Goal: Transaction & Acquisition: Purchase product/service

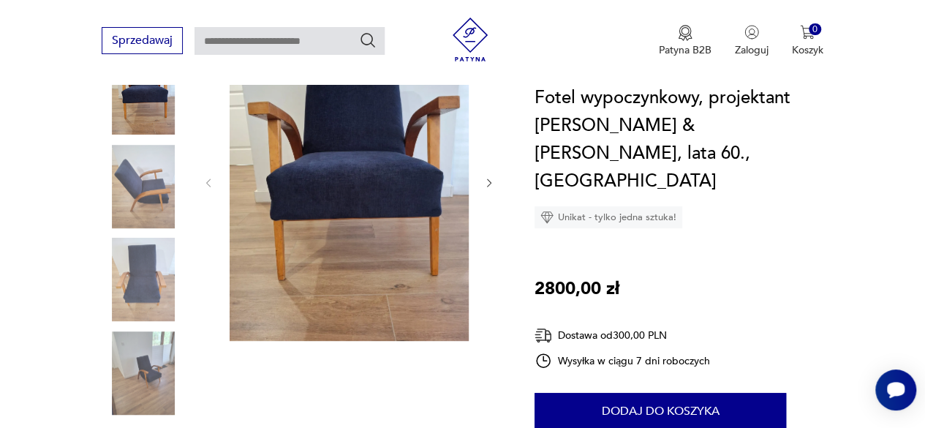
scroll to position [234, 0]
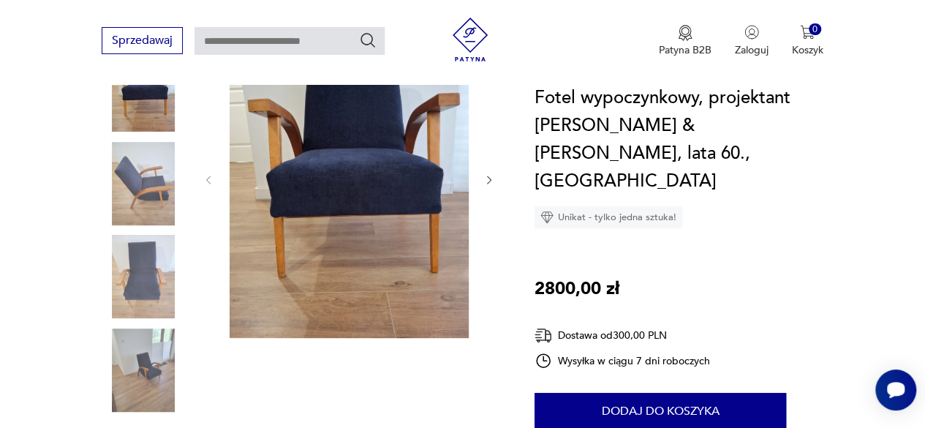
click at [423, 148] on img at bounding box center [349, 178] width 239 height 319
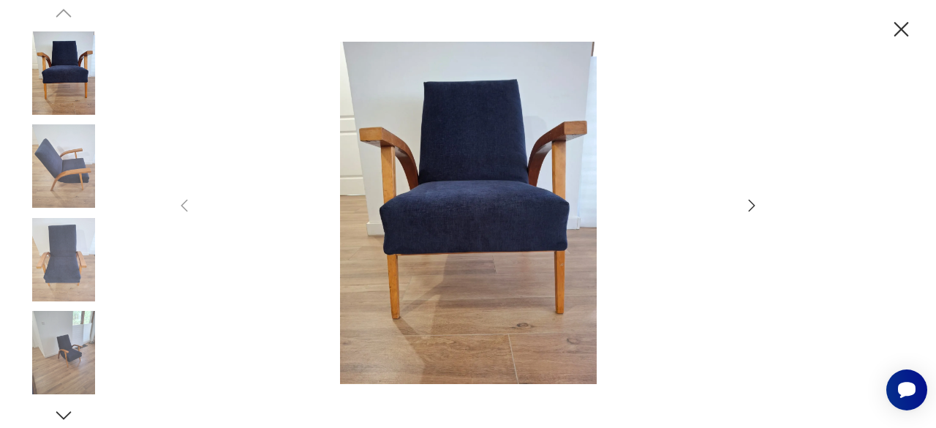
click at [746, 208] on icon "button" at bounding box center [752, 206] width 18 height 18
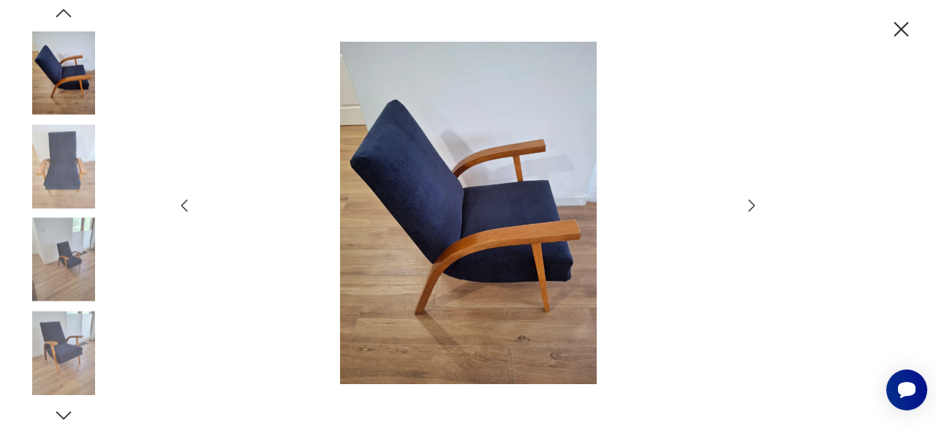
click at [746, 208] on icon "button" at bounding box center [752, 206] width 18 height 18
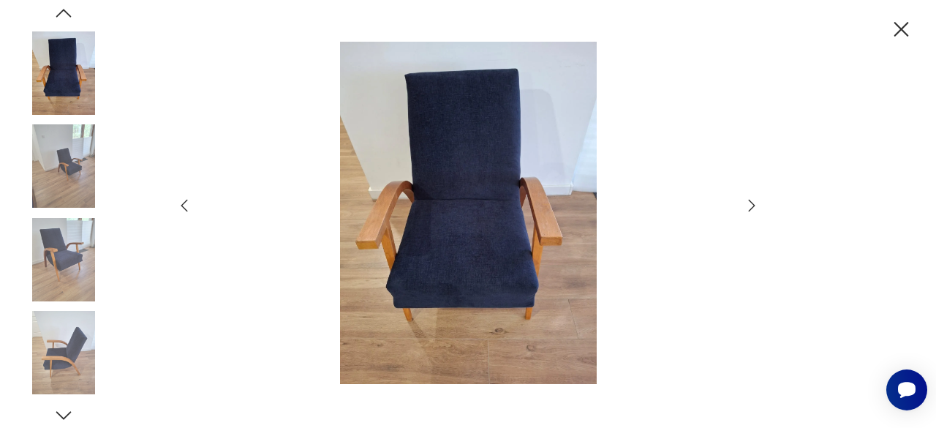
click at [748, 205] on icon "button" at bounding box center [752, 206] width 18 height 18
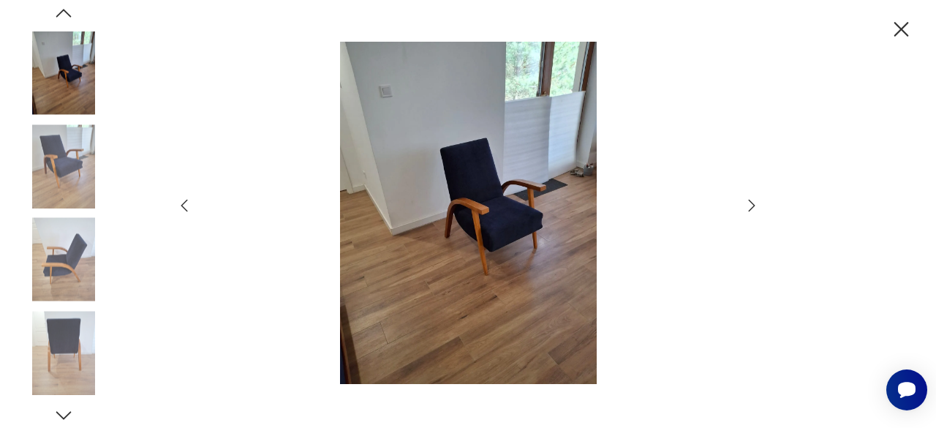
click at [904, 27] on icon "button" at bounding box center [902, 29] width 15 height 15
